Goal: Information Seeking & Learning: Learn about a topic

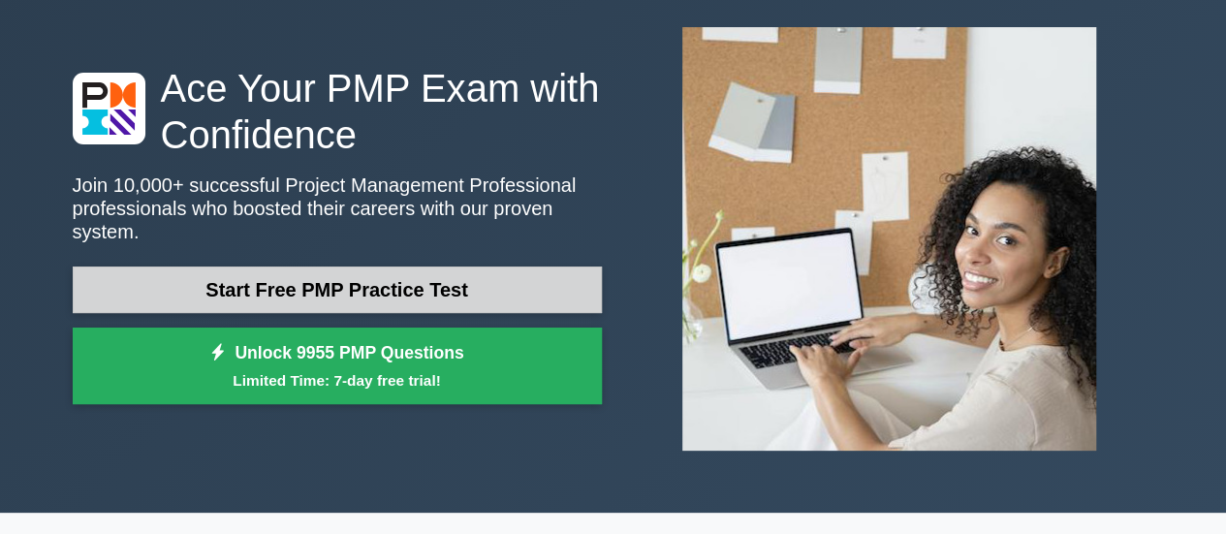
drag, startPoint x: 0, startPoint y: 0, endPoint x: 403, endPoint y: 276, distance: 488.8
click at [403, 276] on link "Start Free PMP Practice Test" at bounding box center [337, 290] width 529 height 47
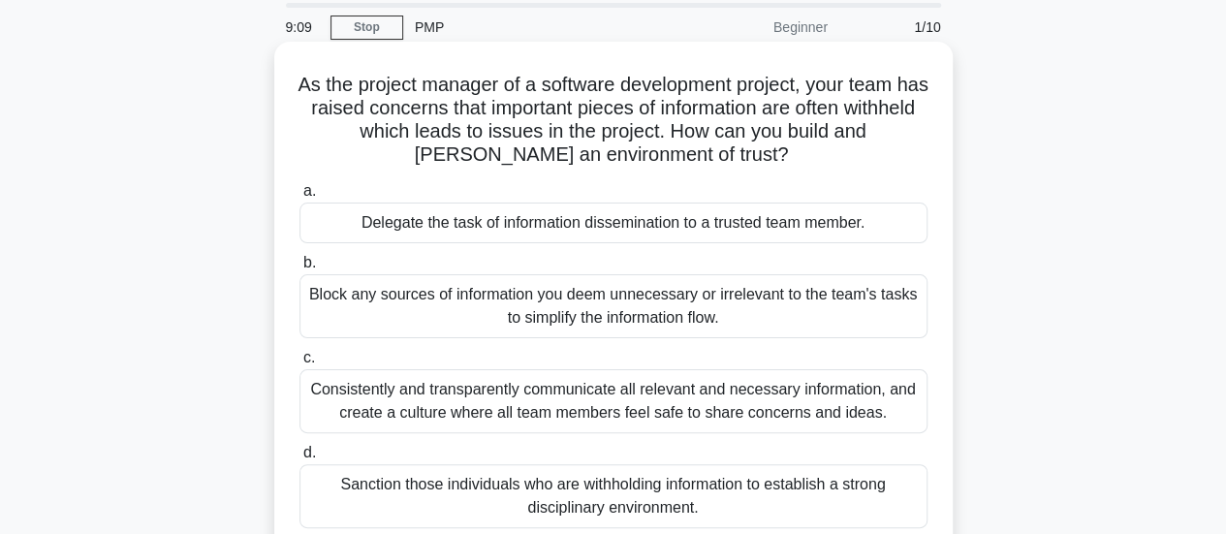
scroll to position [97, 0]
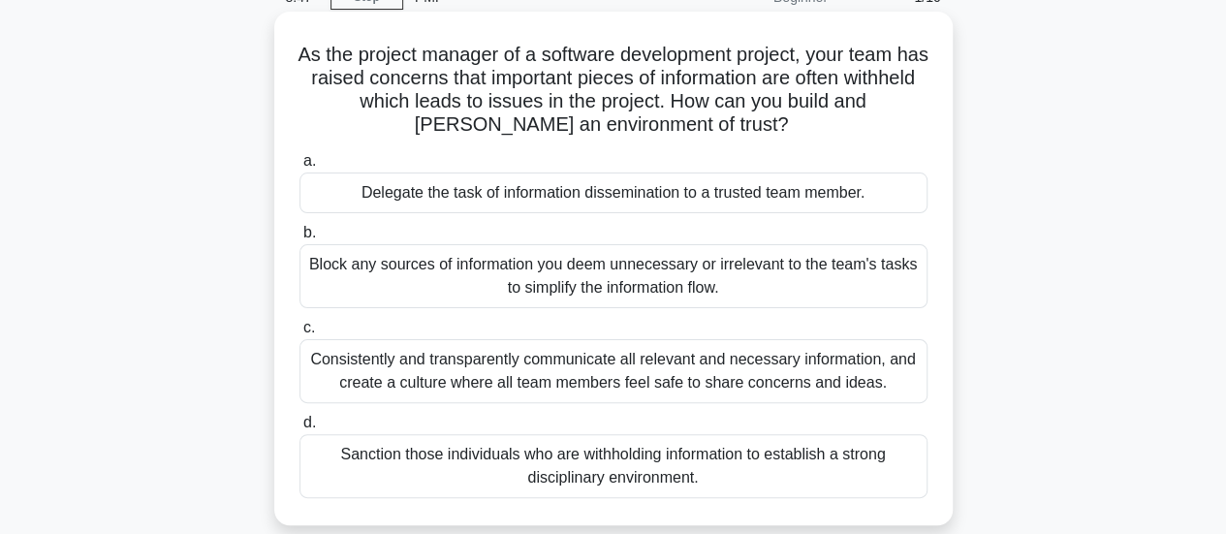
click at [691, 373] on div "Consistently and transparently communicate all relevant and necessary informati…" at bounding box center [614, 371] width 628 height 64
click at [300, 334] on input "c. Consistently and transparently communicate all relevant and necessary inform…" at bounding box center [300, 328] width 0 height 13
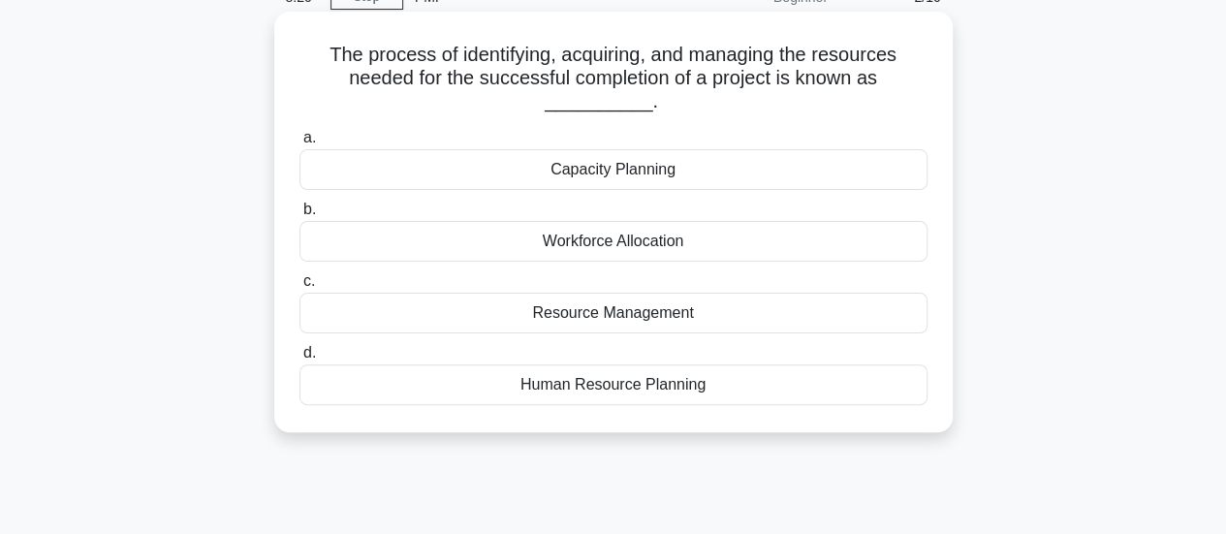
click at [692, 249] on div "Workforce Allocation" at bounding box center [614, 241] width 628 height 41
click at [300, 216] on input "b. Workforce Allocation" at bounding box center [300, 210] width 0 height 13
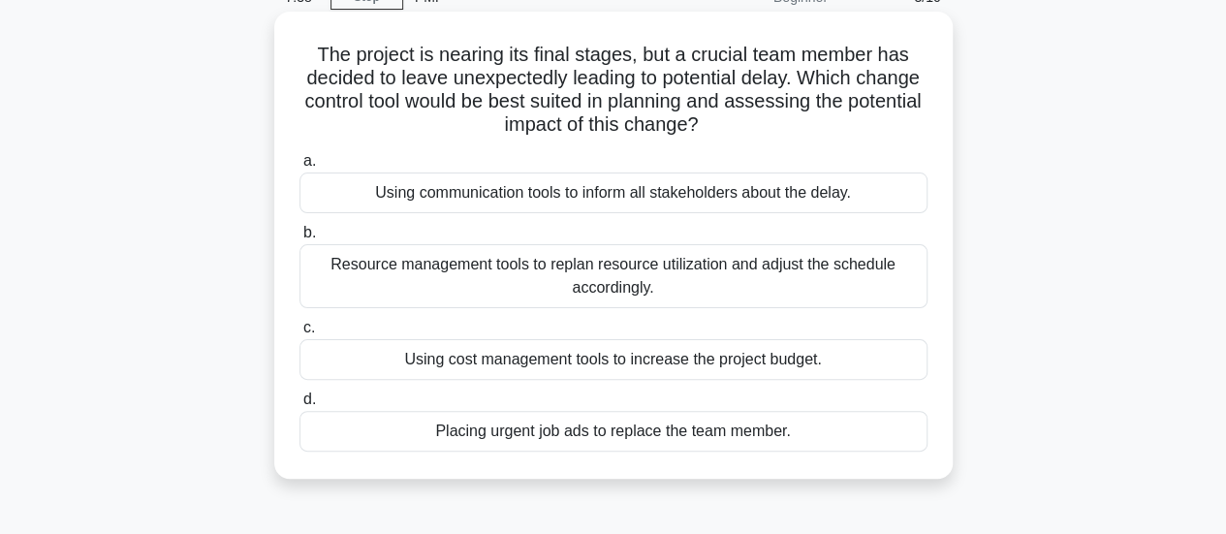
click at [606, 282] on div "Resource management tools to replan resource utilization and adjust the schedul…" at bounding box center [614, 276] width 628 height 64
click at [300, 239] on input "b. Resource management tools to replan resource utilization and adjust the sche…" at bounding box center [300, 233] width 0 height 13
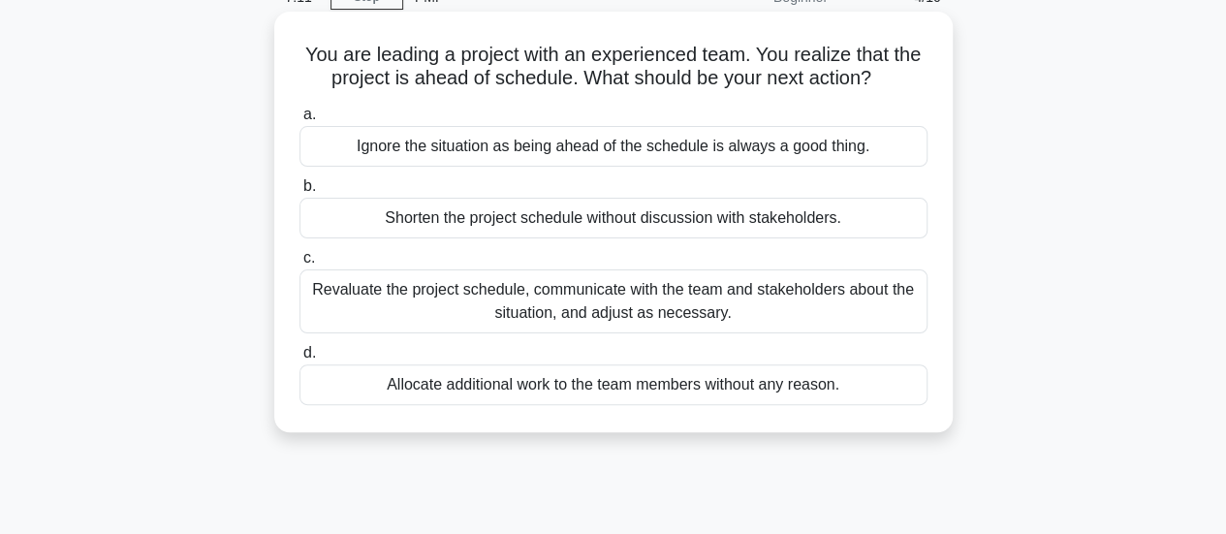
click at [614, 294] on div "Revaluate the project schedule, communicate with the team and stakeholders abou…" at bounding box center [614, 301] width 628 height 64
click at [300, 265] on input "c. Revaluate the project schedule, communicate with the team and stakeholders a…" at bounding box center [300, 258] width 0 height 13
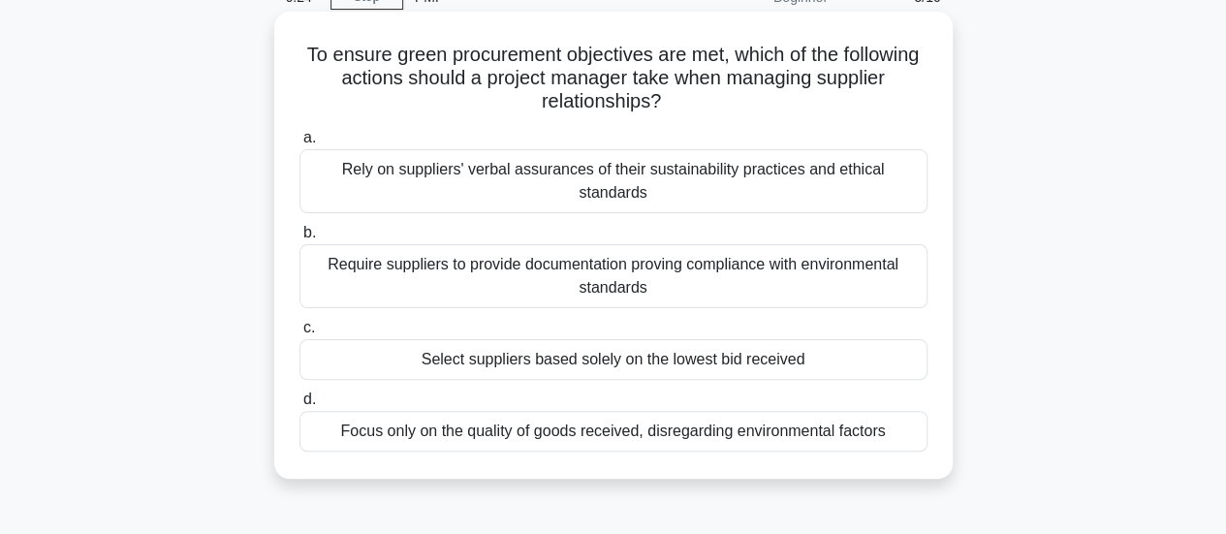
click at [735, 263] on div "Require suppliers to provide documentation proving compliance with environmenta…" at bounding box center [614, 276] width 628 height 64
click at [300, 239] on input "b. Require suppliers to provide documentation proving compliance with environme…" at bounding box center [300, 233] width 0 height 13
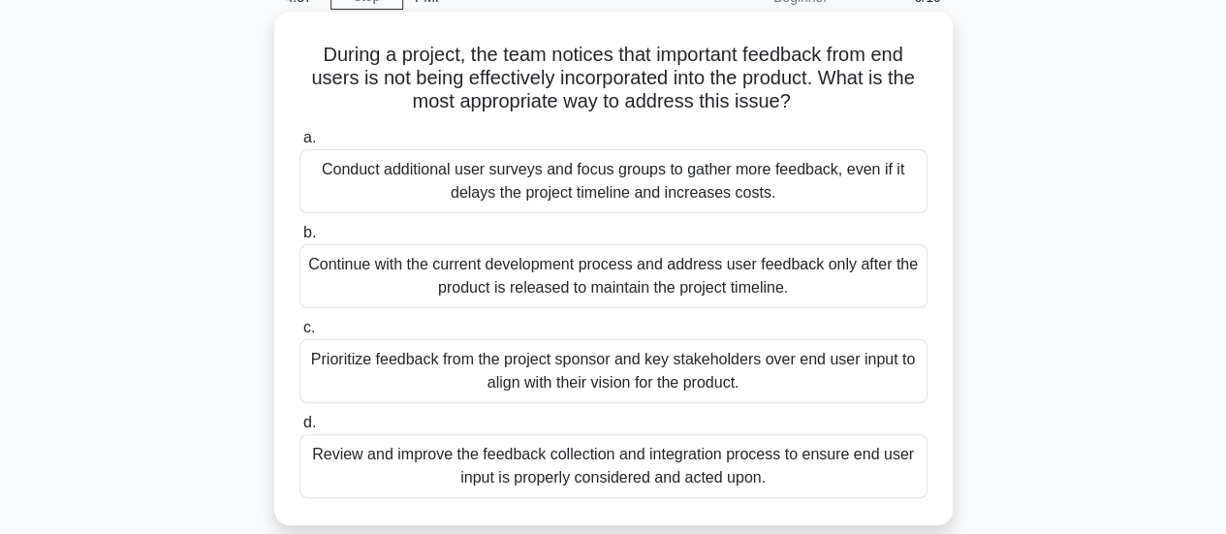
click at [640, 270] on div "Continue with the current development process and address user feedback only af…" at bounding box center [614, 276] width 628 height 64
click at [300, 239] on input "b. Continue with the current development process and address user feedback only…" at bounding box center [300, 233] width 0 height 13
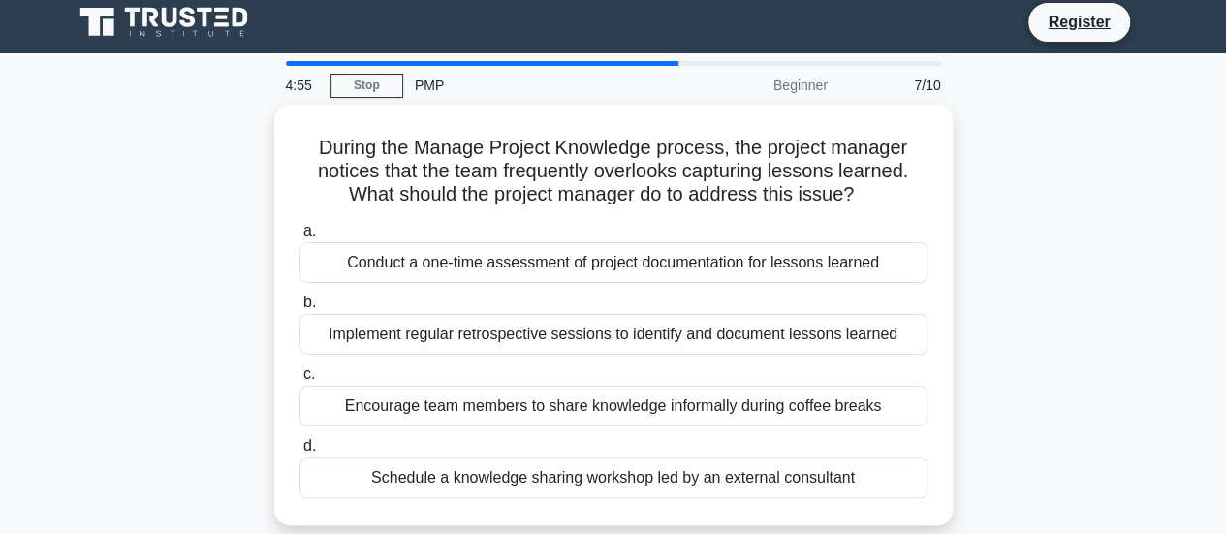
scroll to position [0, 0]
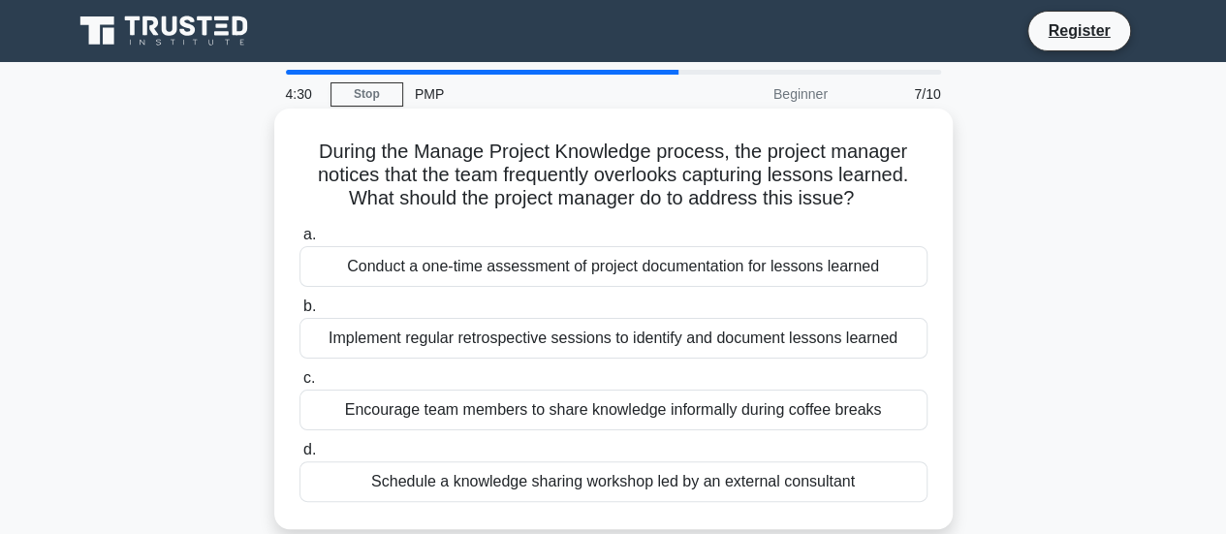
click at [588, 331] on div "Implement regular retrospective sessions to identify and document lessons learn…" at bounding box center [614, 338] width 628 height 41
click at [300, 313] on input "b. Implement regular retrospective sessions to identify and document lessons le…" at bounding box center [300, 306] width 0 height 13
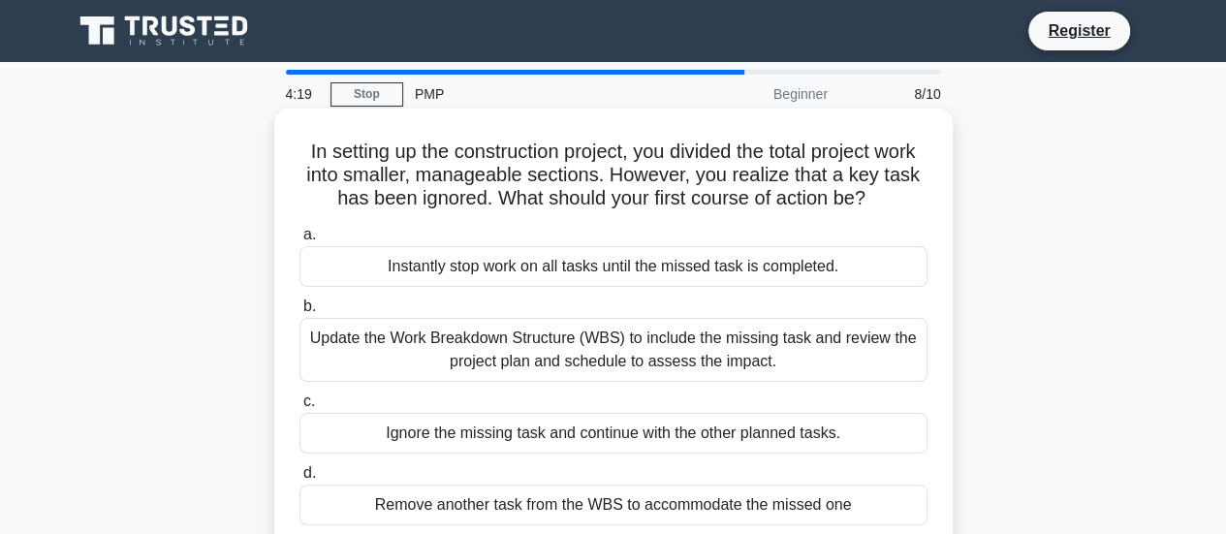
scroll to position [97, 0]
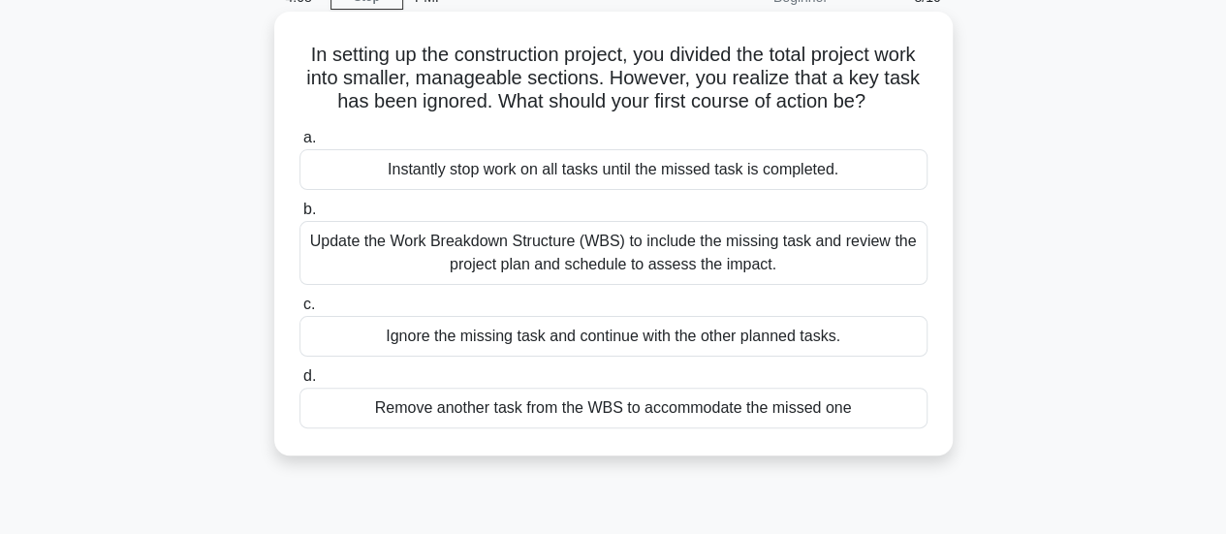
click at [641, 253] on div "Update the Work Breakdown Structure (WBS) to include the missing task and revie…" at bounding box center [614, 253] width 628 height 64
click at [300, 216] on input "b. Update the Work Breakdown Structure (WBS) to include the missing task and re…" at bounding box center [300, 210] width 0 height 13
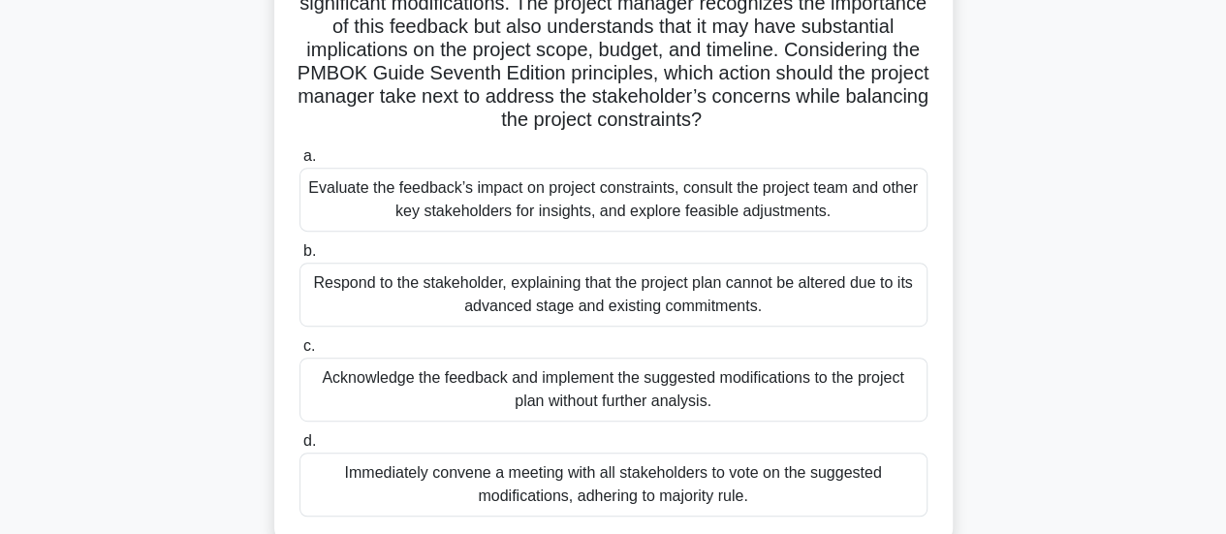
scroll to position [388, 0]
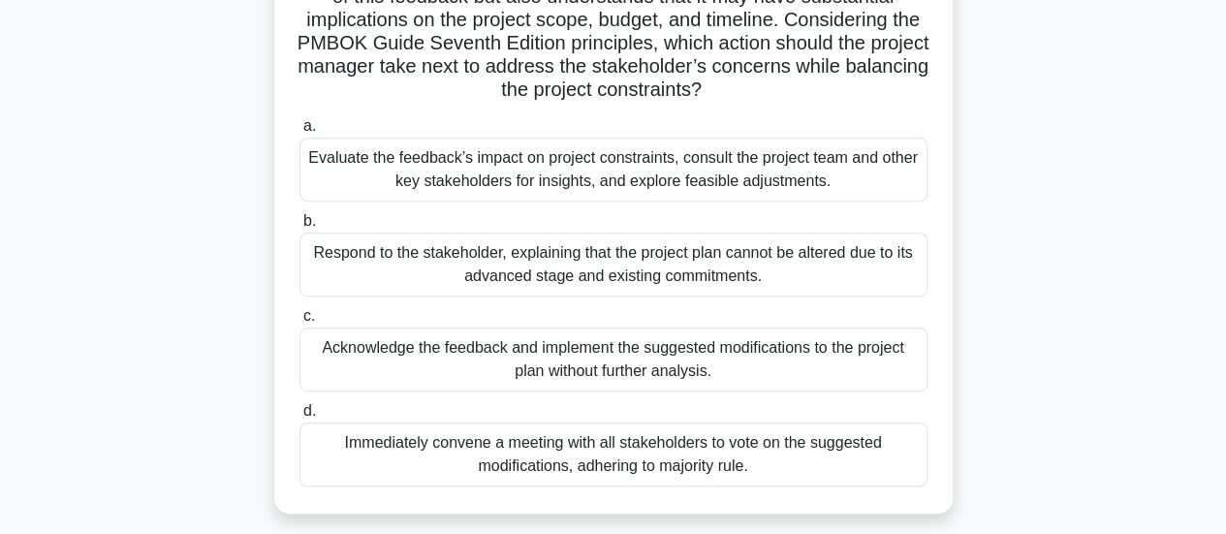
click at [634, 260] on div "Respond to the stakeholder, explaining that the project plan cannot be altered …" at bounding box center [614, 265] width 628 height 64
click at [300, 228] on input "b. Respond to the stakeholder, explaining that the project plan cannot be alter…" at bounding box center [300, 221] width 0 height 13
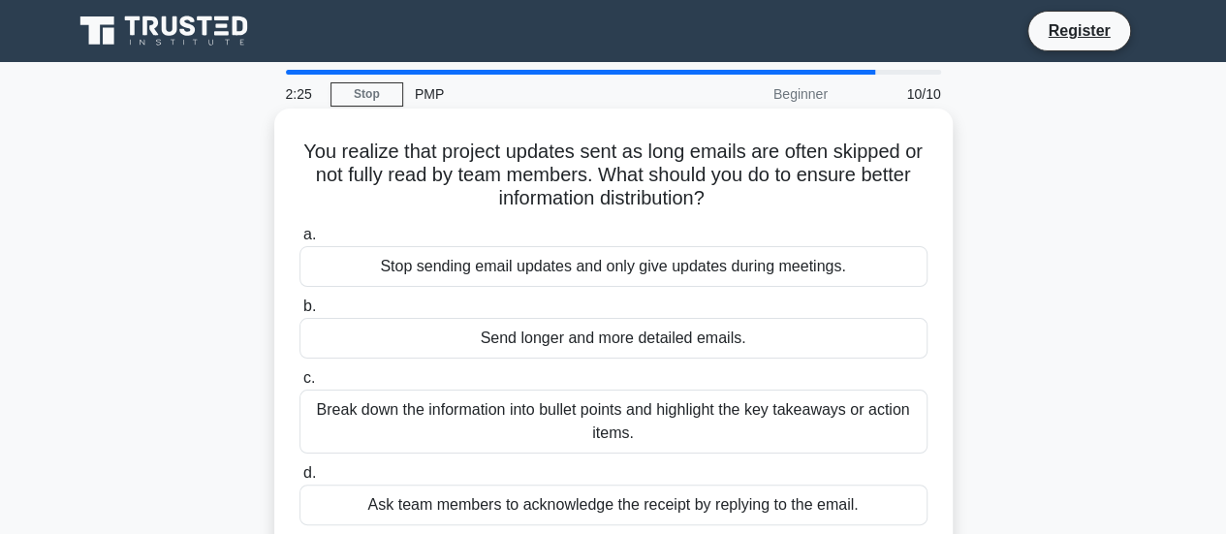
scroll to position [194, 0]
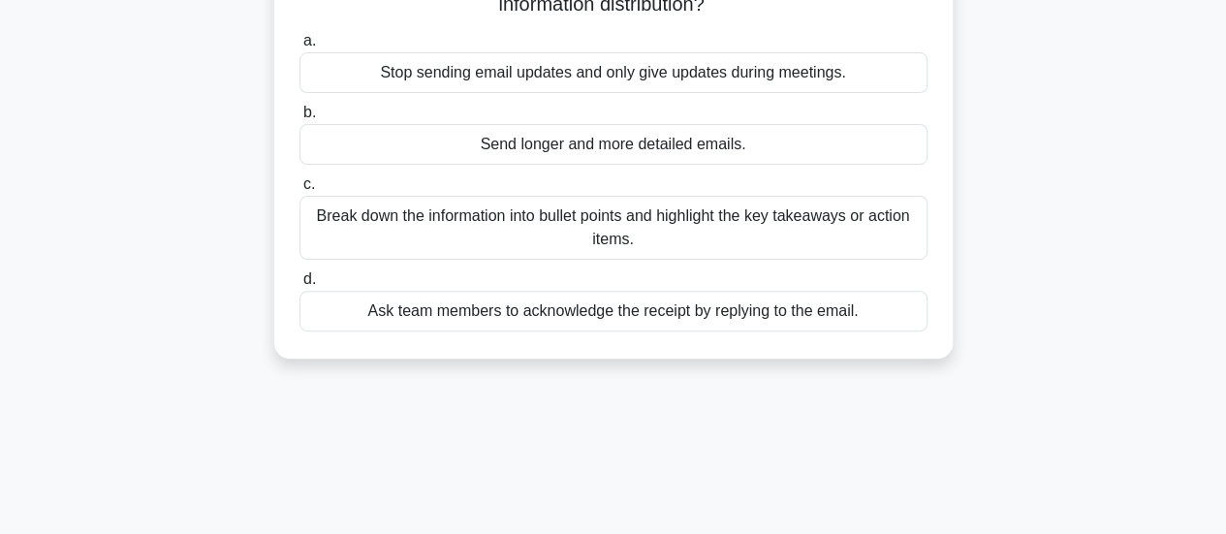
click at [694, 220] on div "Break down the information into bullet points and highlight the key takeaways o…" at bounding box center [614, 228] width 628 height 64
click at [300, 191] on input "c. Break down the information into bullet points and highlight the key takeaway…" at bounding box center [300, 184] width 0 height 13
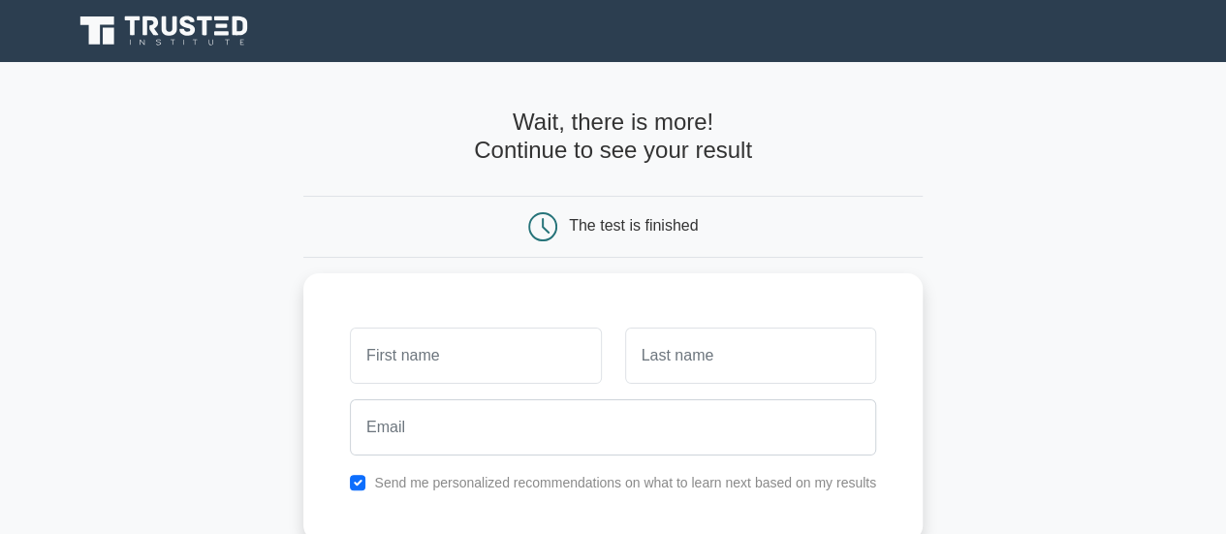
scroll to position [291, 0]
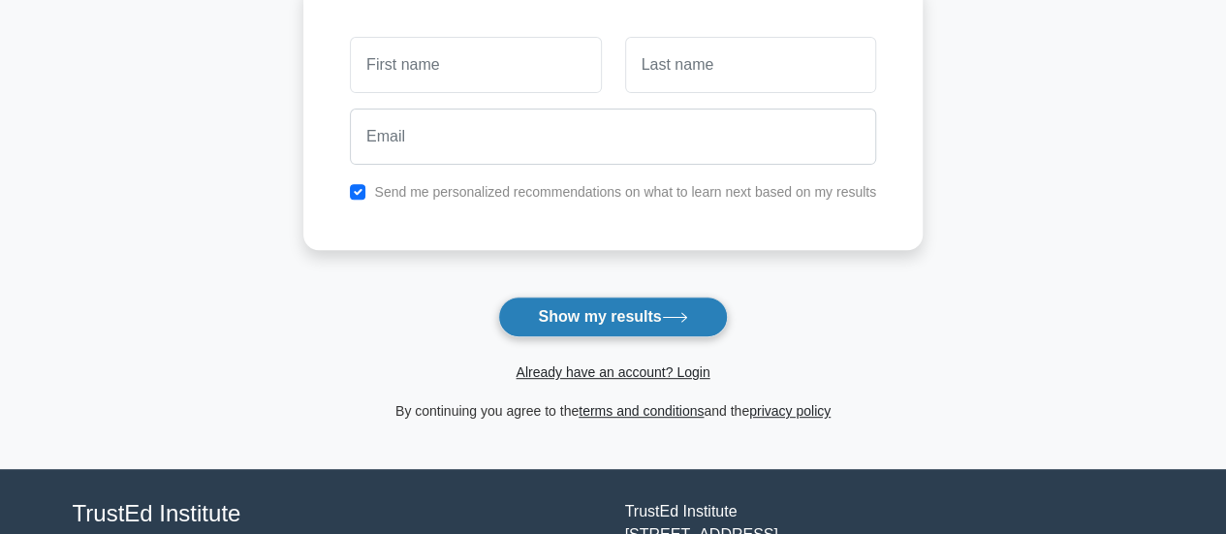
click at [544, 312] on button "Show my results" at bounding box center [612, 317] width 229 height 41
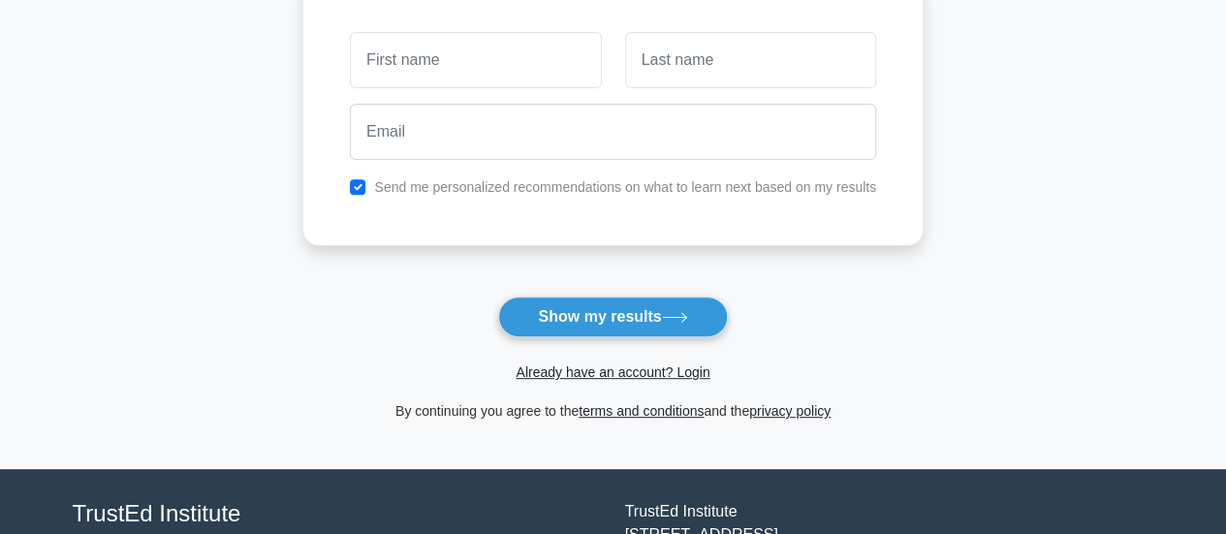
click at [451, 98] on div at bounding box center [613, 132] width 550 height 72
click at [449, 79] on input "text" at bounding box center [475, 60] width 251 height 56
type input "Rashmi"
click at [715, 53] on input "text" at bounding box center [750, 60] width 251 height 56
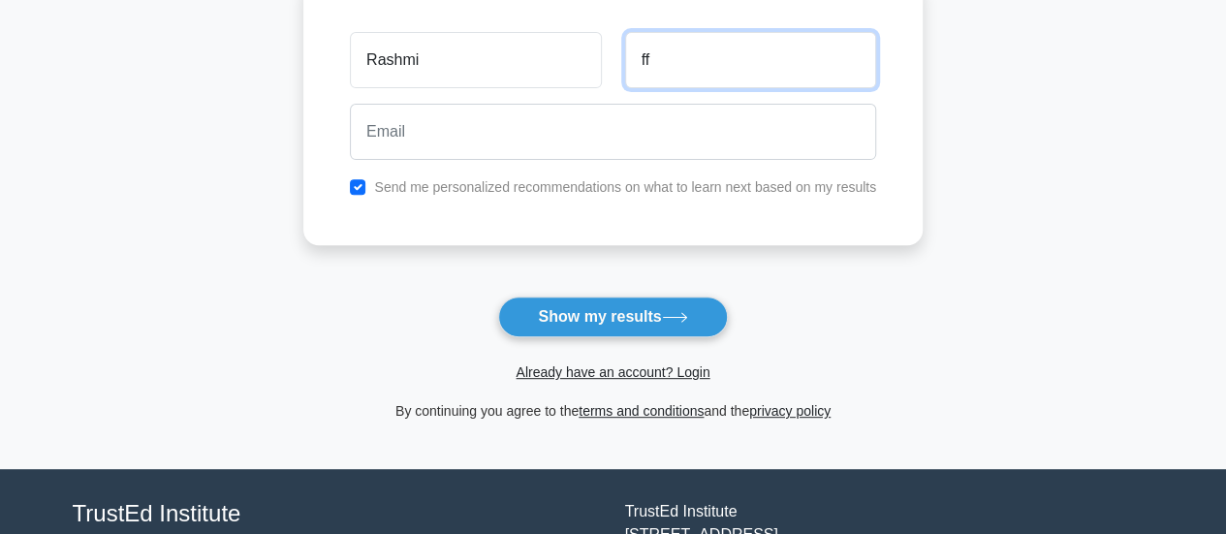
type input "ff"
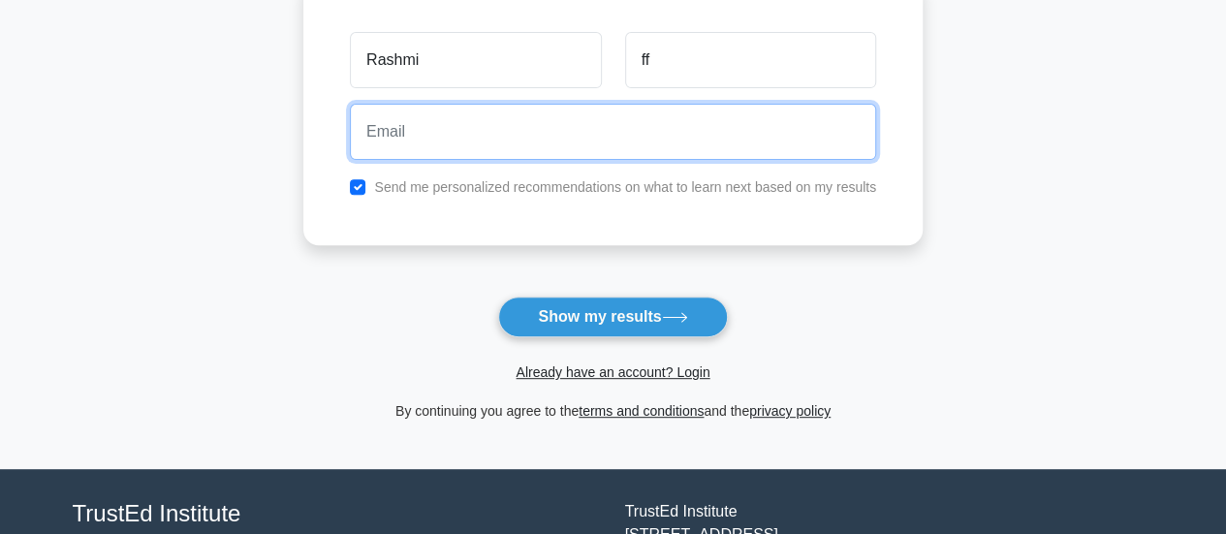
click at [607, 120] on input "email" at bounding box center [613, 132] width 526 height 56
click at [554, 146] on input "email" at bounding box center [613, 132] width 526 height 56
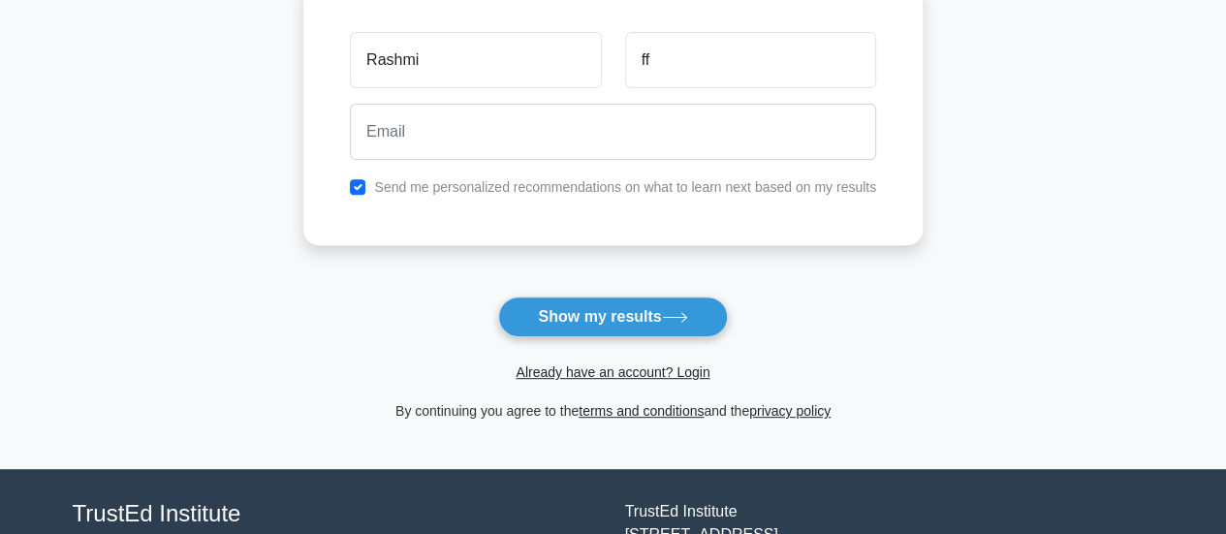
click at [793, 236] on div "Rashmi ff Send me personalized recommendations on what to learn next based on m…" at bounding box center [612, 112] width 619 height 268
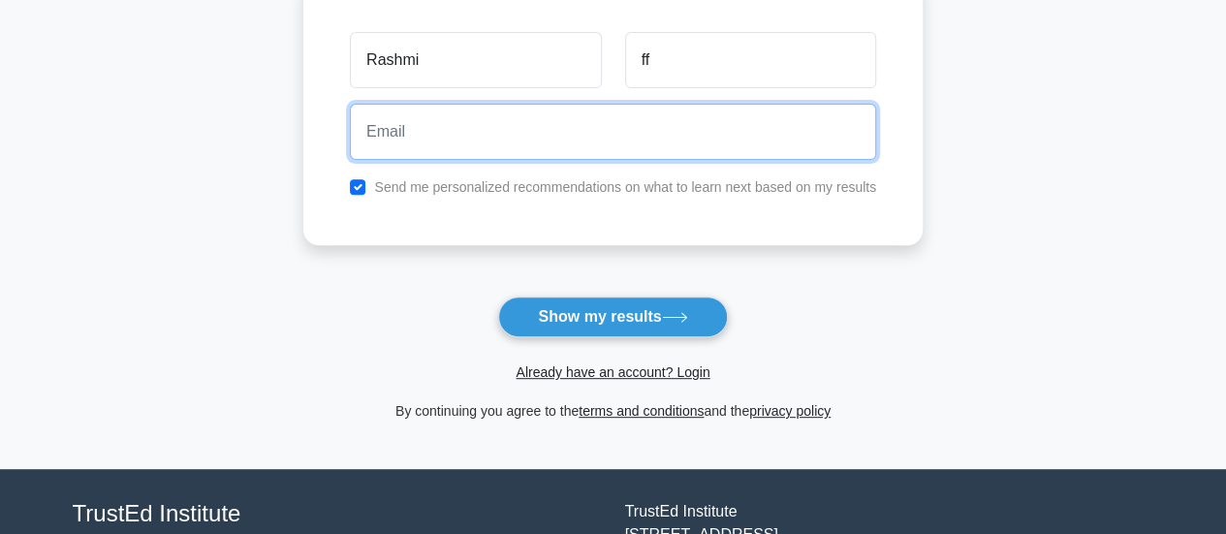
click at [455, 124] on input "email" at bounding box center [613, 132] width 526 height 56
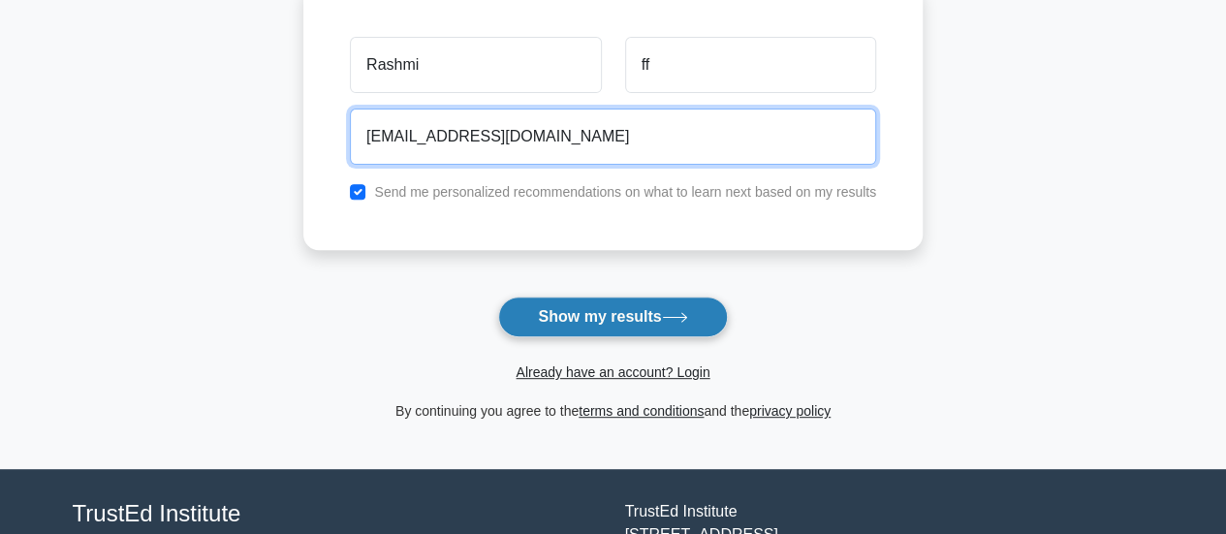
type input "rashmisg@gmail.com"
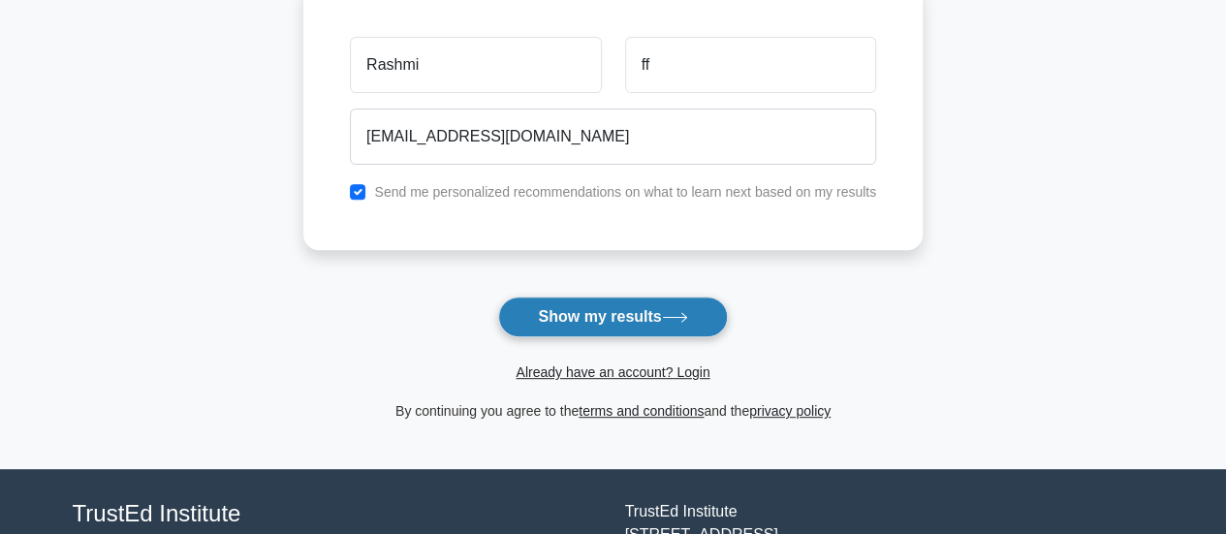
click at [605, 328] on button "Show my results" at bounding box center [612, 317] width 229 height 41
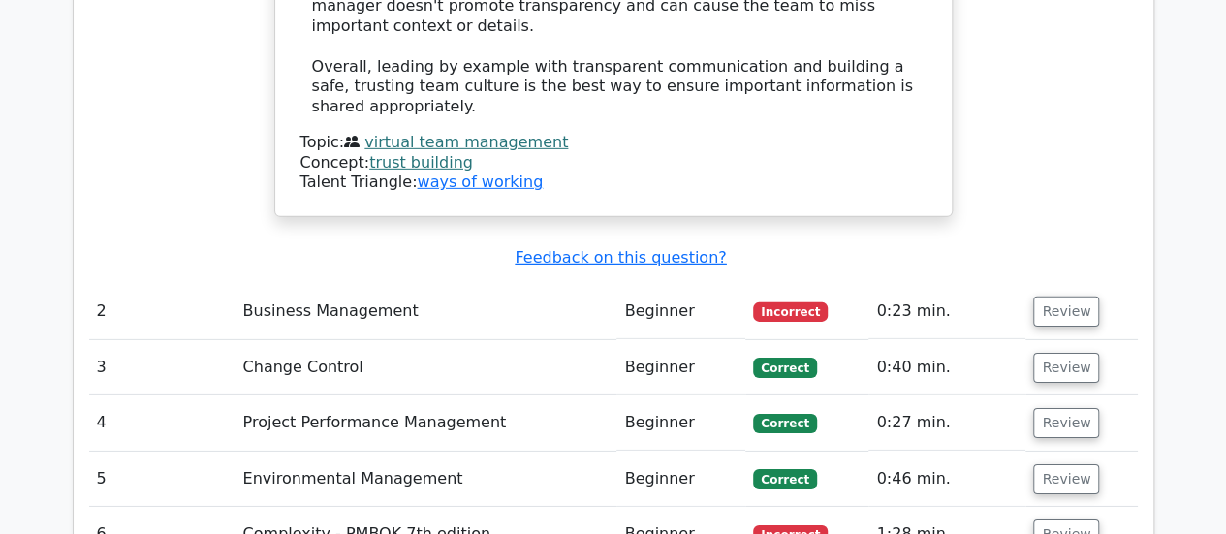
scroll to position [3199, 0]
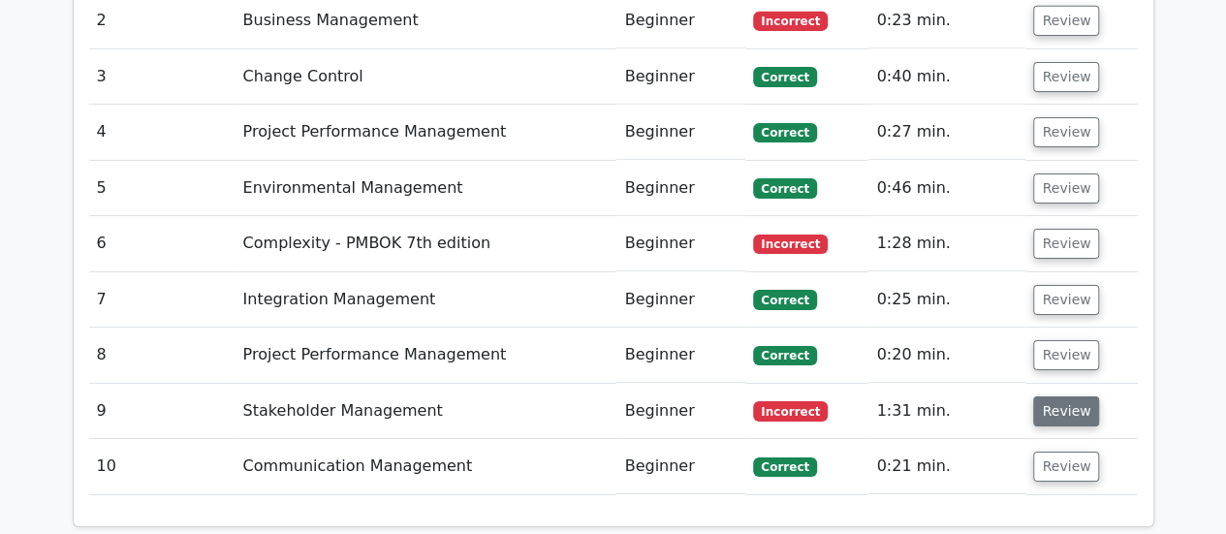
click at [1058, 396] on button "Review" at bounding box center [1066, 411] width 66 height 30
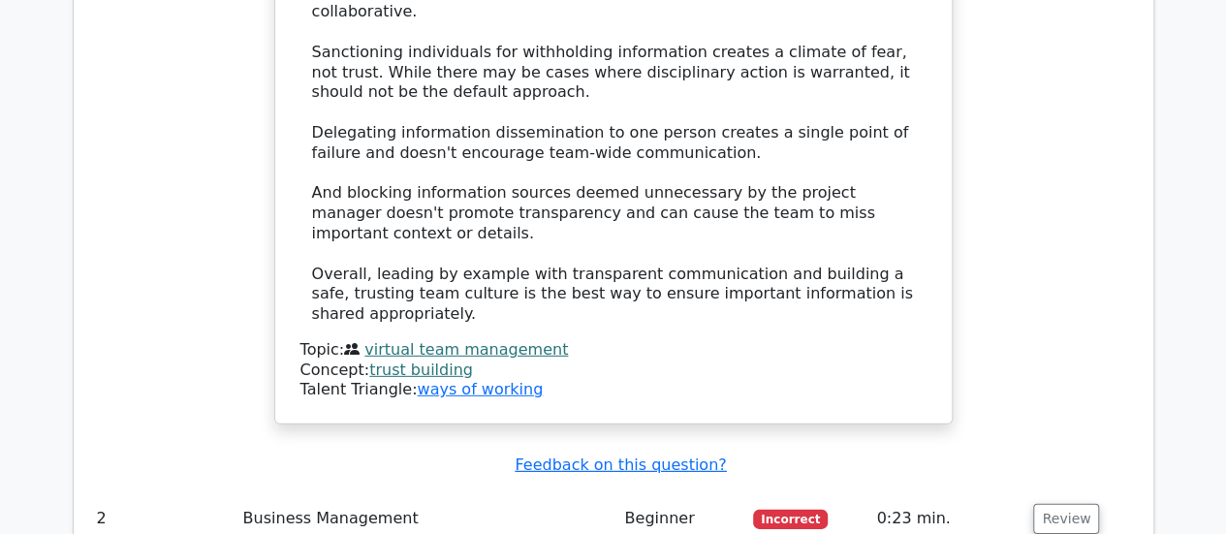
scroll to position [2811, 0]
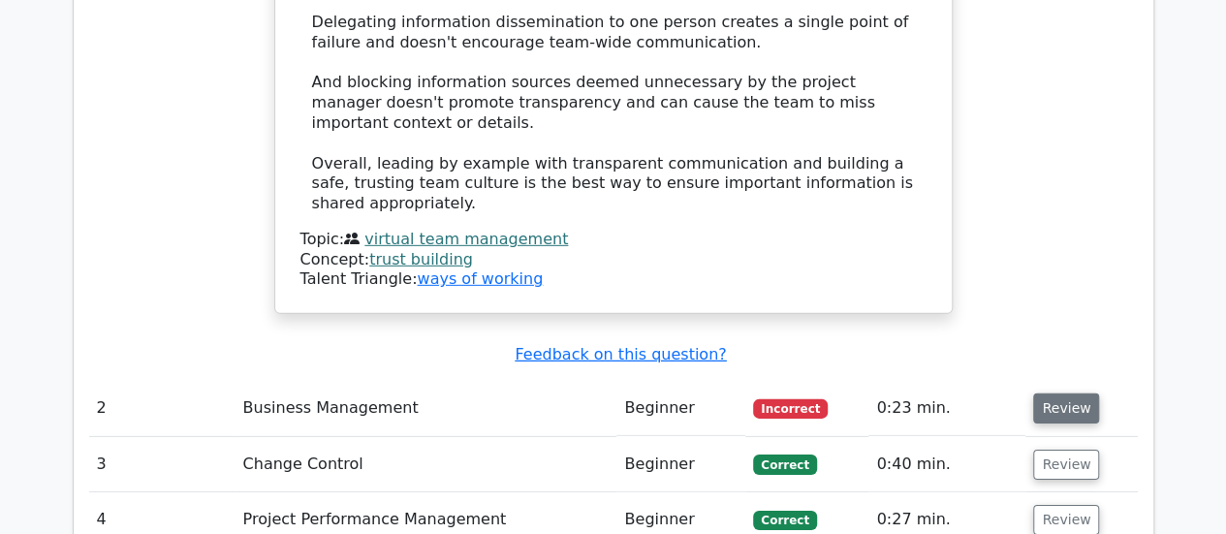
click at [1048, 394] on button "Review" at bounding box center [1066, 409] width 66 height 30
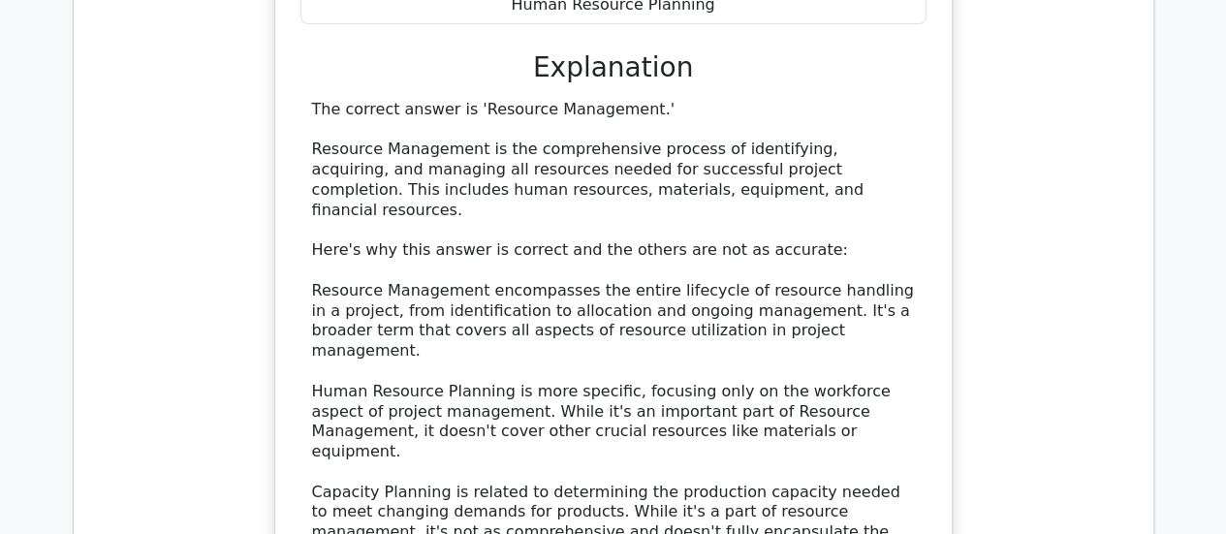
scroll to position [4071, 0]
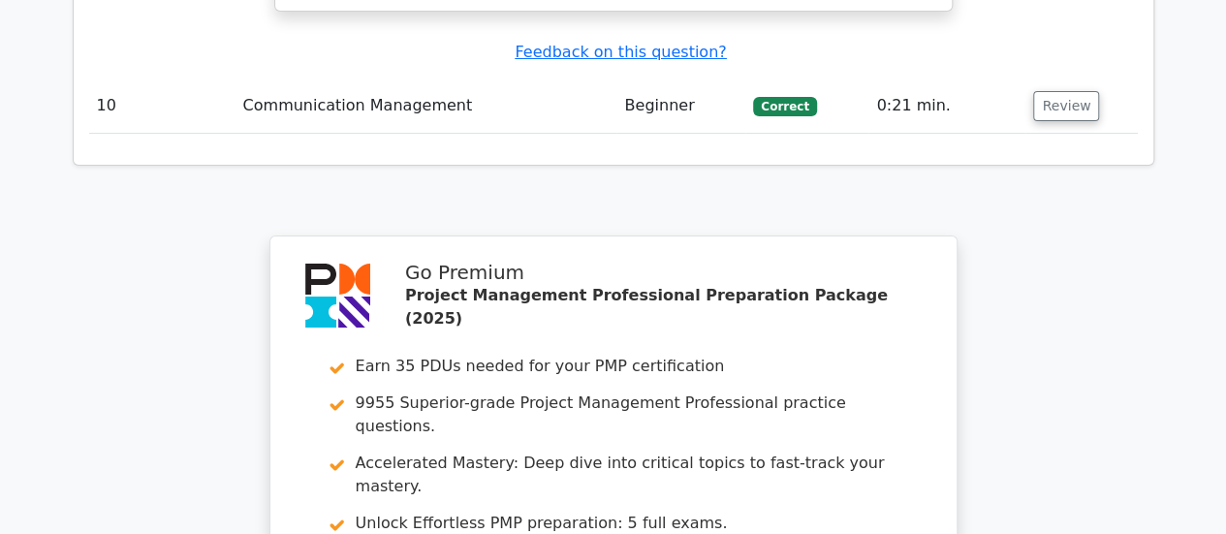
scroll to position [7132, 0]
